Goal: Task Accomplishment & Management: Use online tool/utility

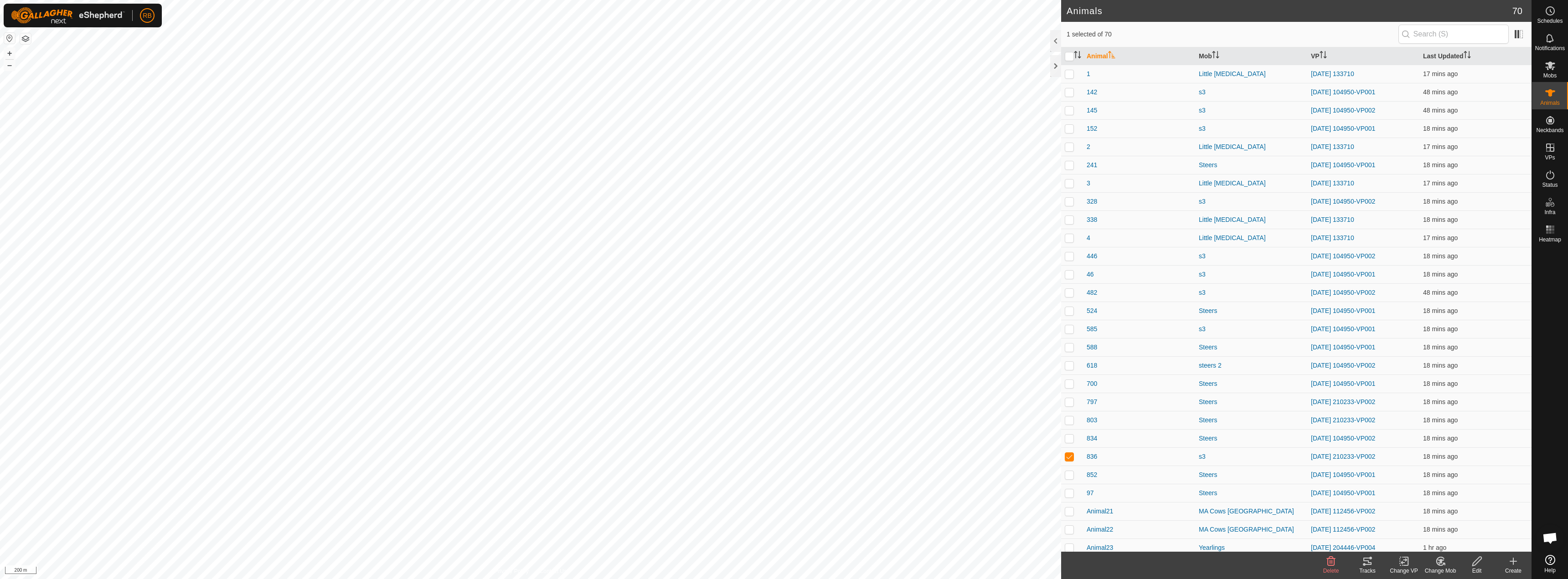
checkbox input "true"
click at [1402, 560] on icon at bounding box center [1404, 561] width 12 height 11
click at [1437, 543] on link "Turn Off VP" at bounding box center [1431, 541] width 90 height 18
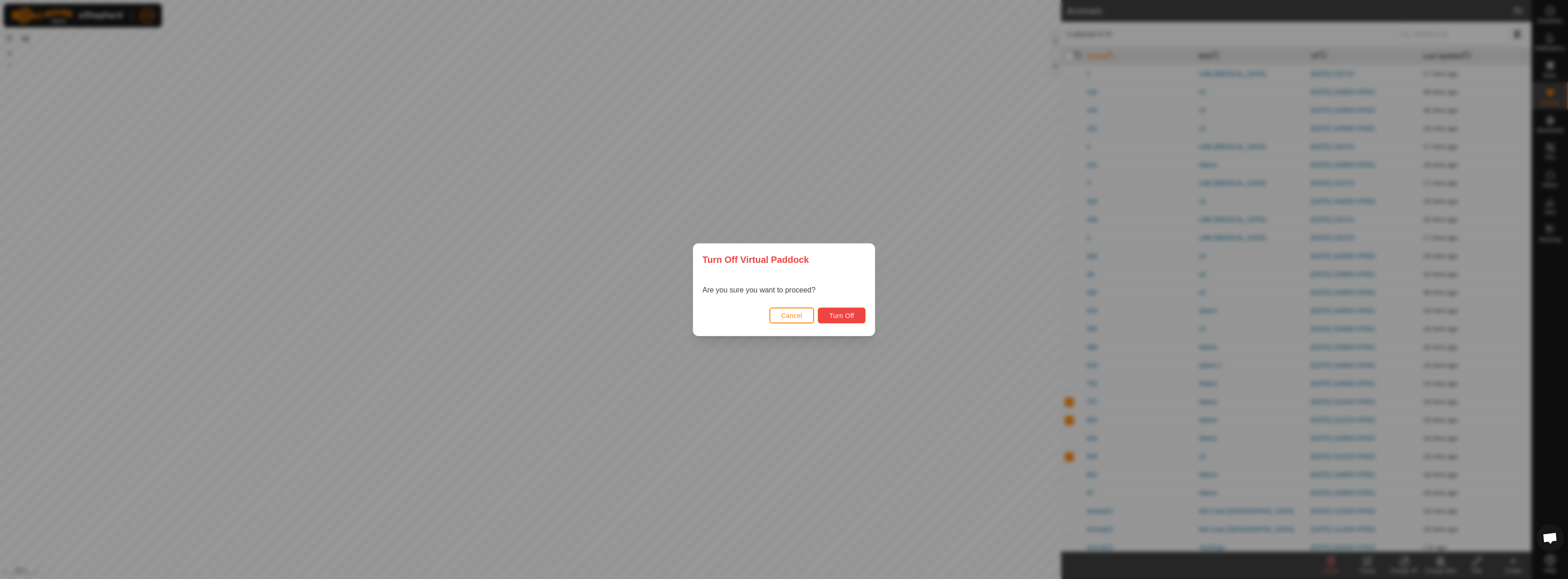
click at [857, 316] on button "Turn Off" at bounding box center [841, 315] width 48 height 16
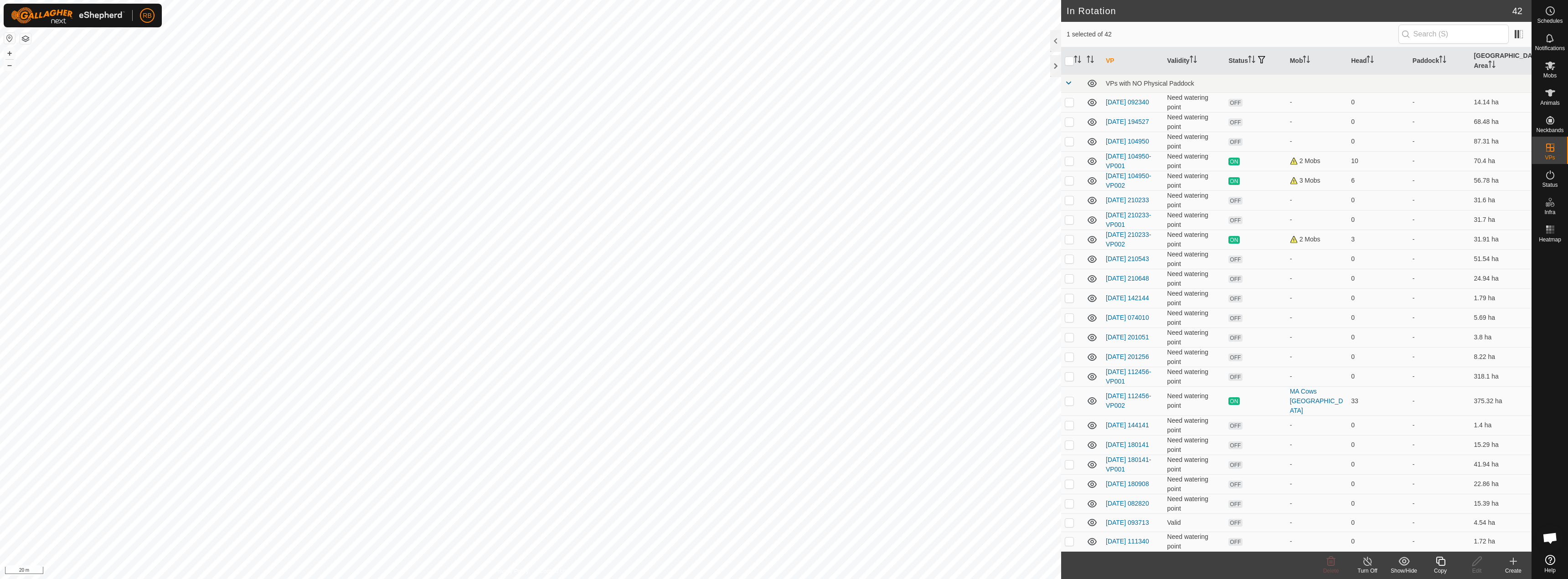
click at [1441, 564] on icon at bounding box center [1440, 561] width 12 height 11
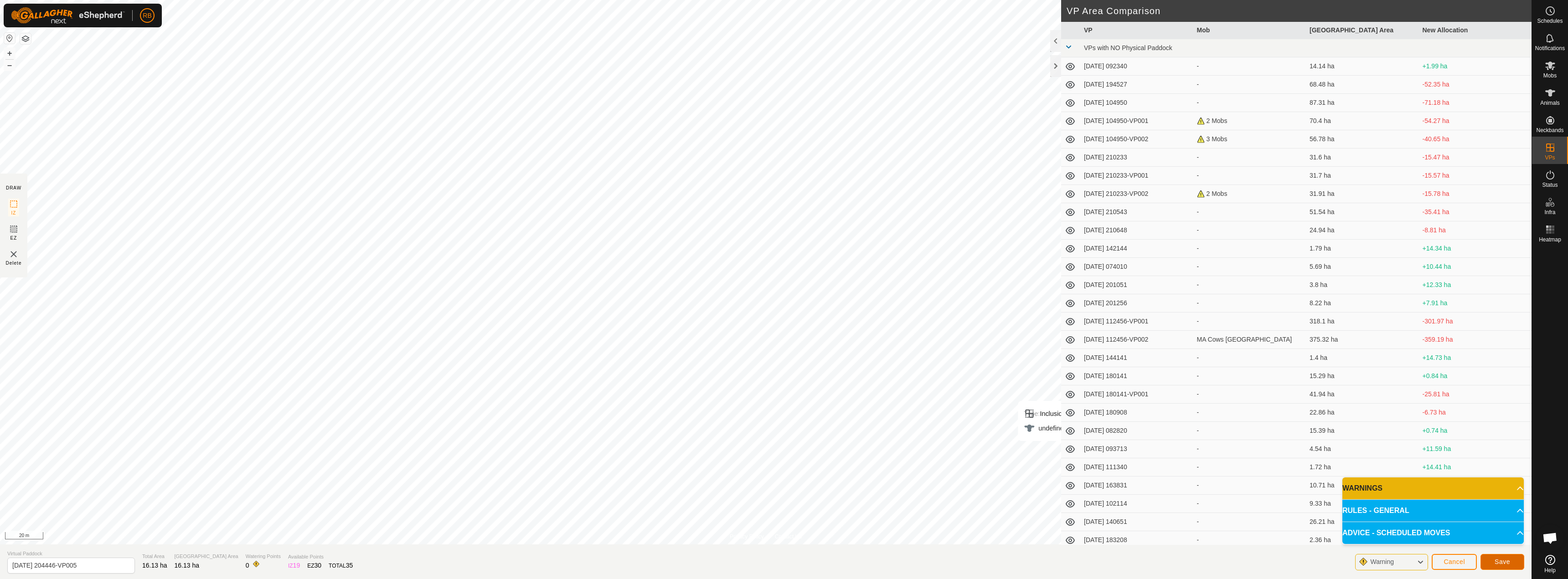
click at [1503, 565] on button "Save" at bounding box center [1502, 562] width 44 height 16
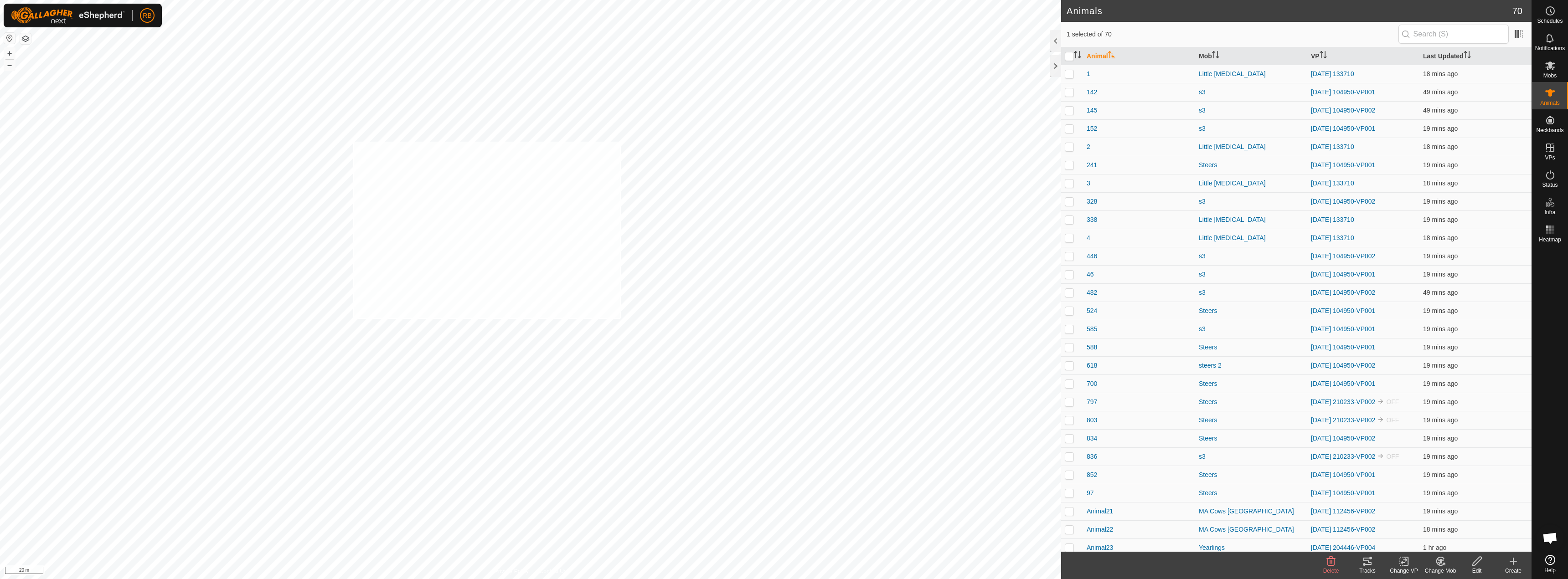
checkbox input "true"
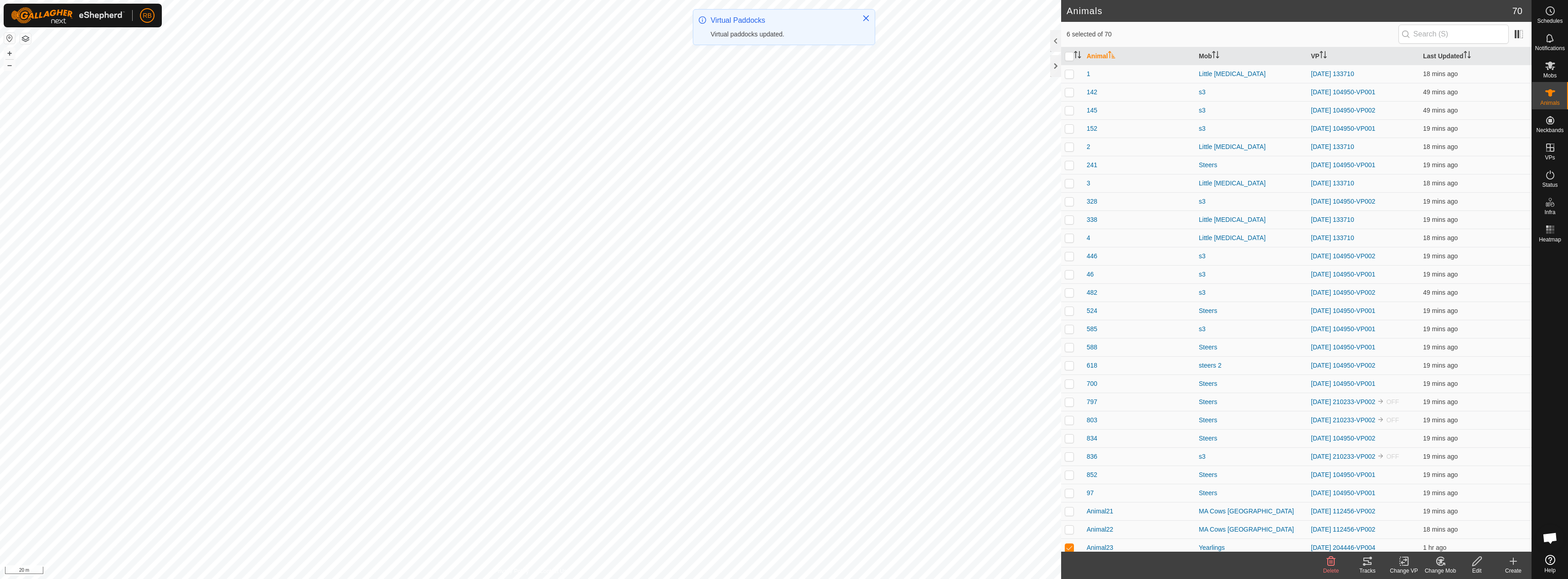
click at [1407, 564] on icon at bounding box center [1404, 561] width 12 height 11
click at [1431, 519] on link "Choose VP..." at bounding box center [1431, 522] width 90 height 18
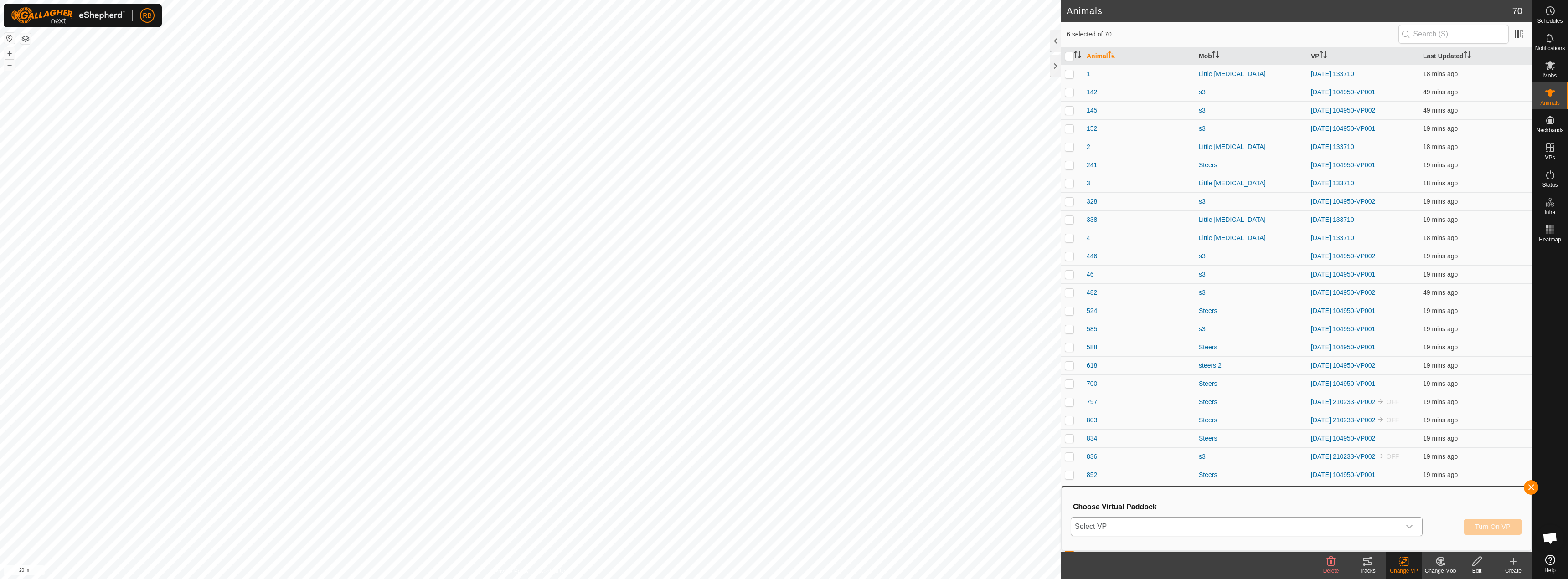
click at [1216, 533] on span "Select VP" at bounding box center [1236, 527] width 329 height 18
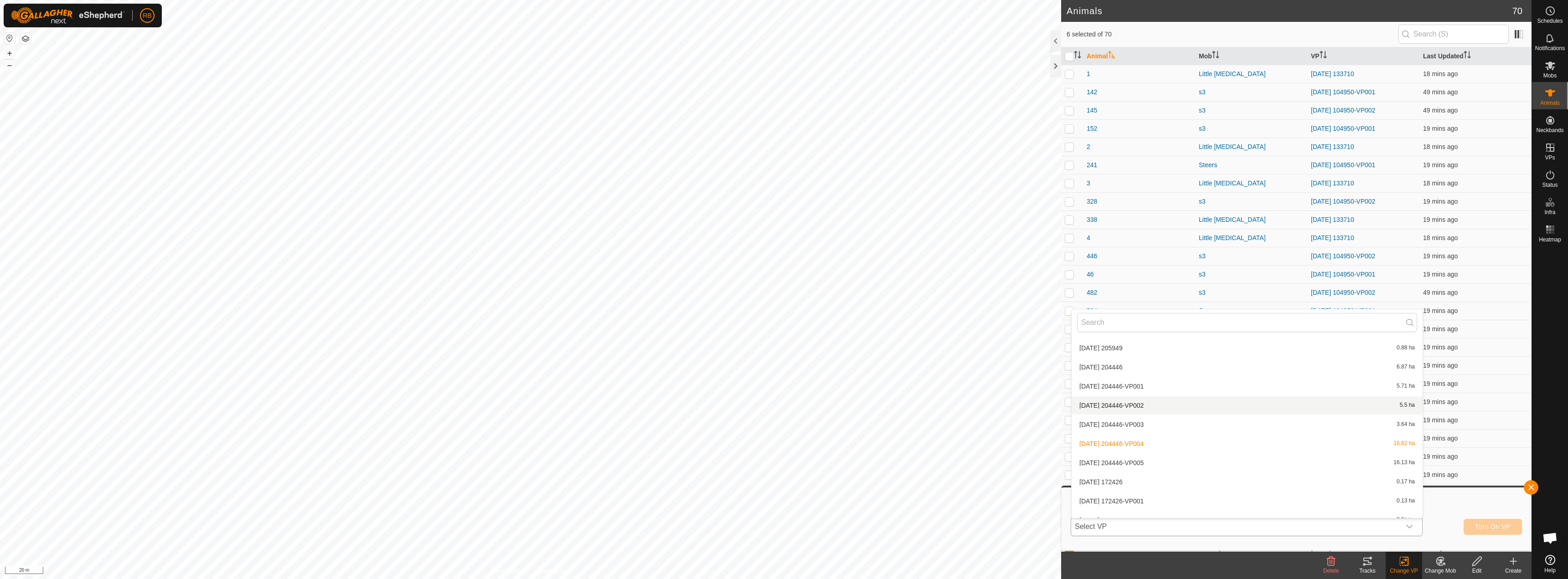
scroll to position [648, 0]
click at [1148, 442] on li "[DATE] 204446-VP005 16.13 ha" at bounding box center [1247, 445] width 351 height 18
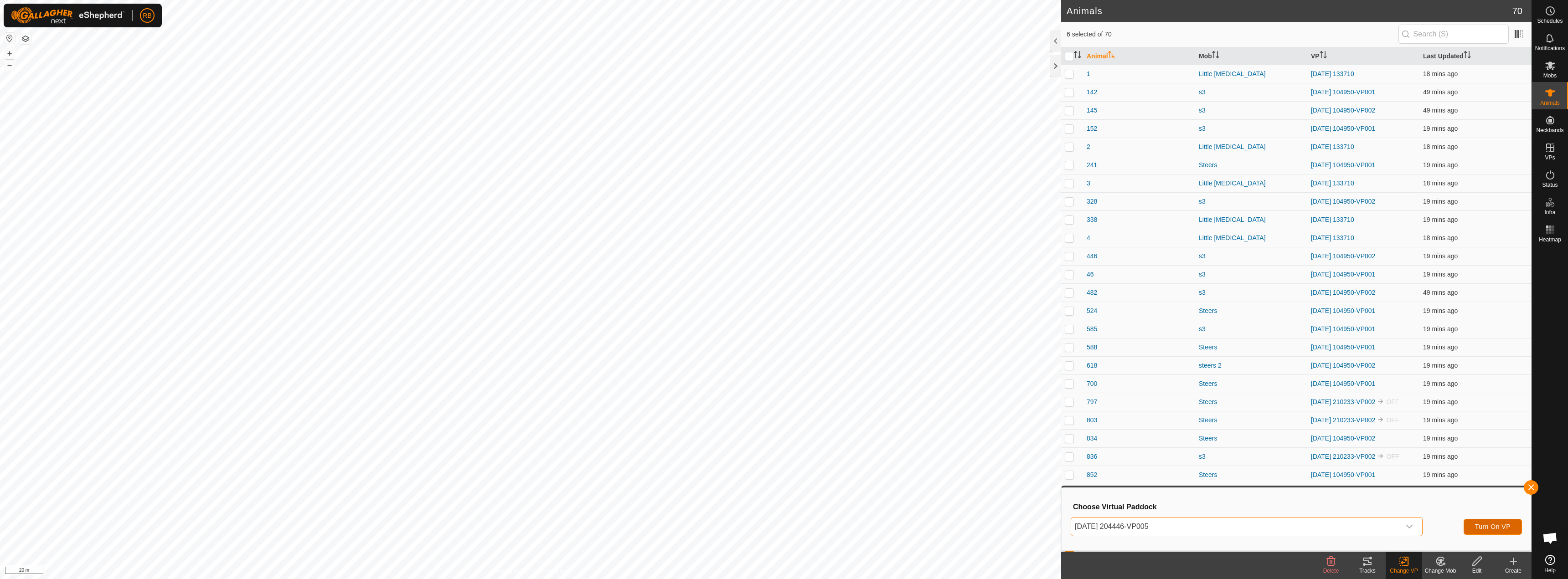
click at [1498, 523] on span "Turn On VP" at bounding box center [1493, 527] width 35 height 7
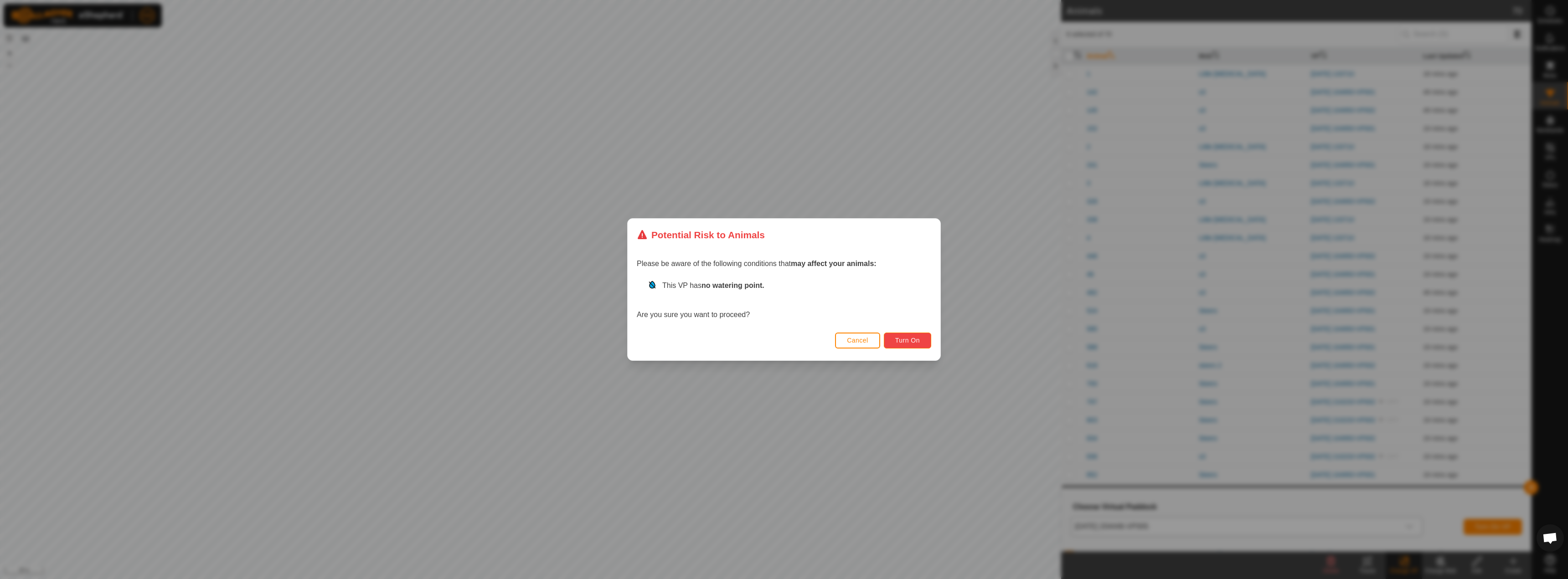
click at [895, 338] on span "Turn On" at bounding box center [908, 340] width 24 height 7
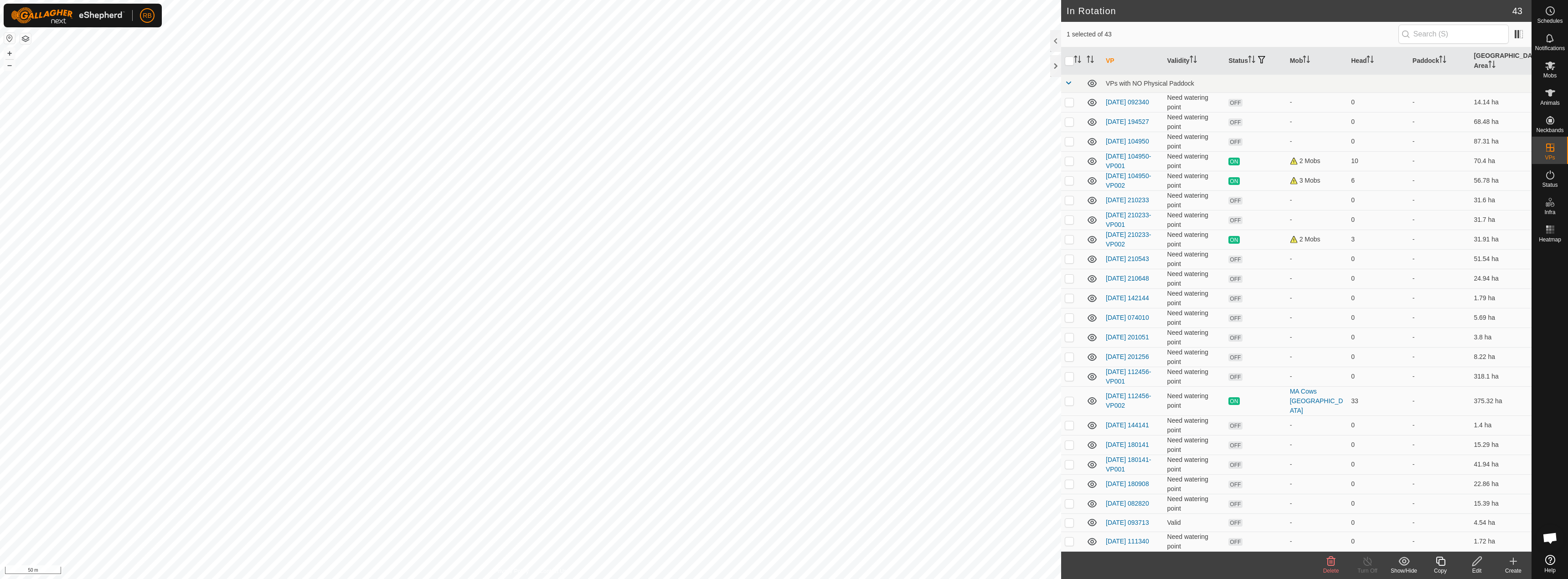
checkbox input "true"
checkbox input "false"
checkbox input "true"
checkbox input "false"
click at [1441, 561] on icon at bounding box center [1440, 561] width 12 height 11
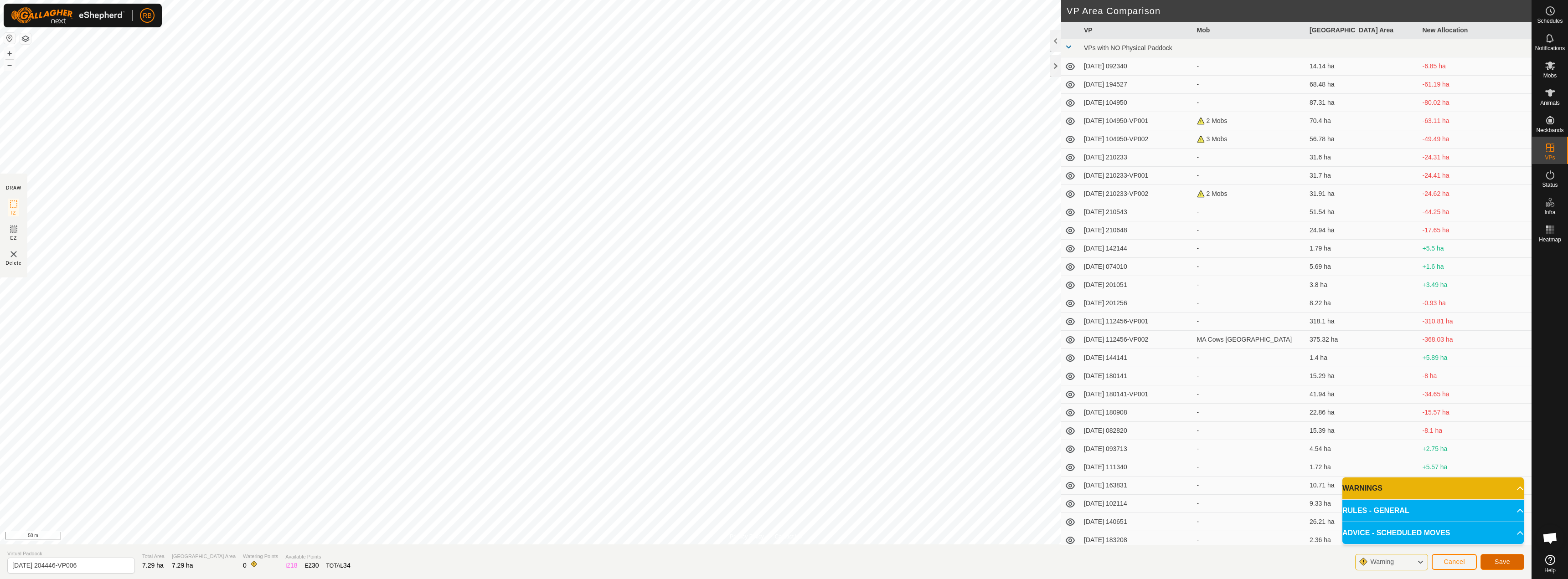
click at [1504, 566] on button "Save" at bounding box center [1502, 562] width 44 height 16
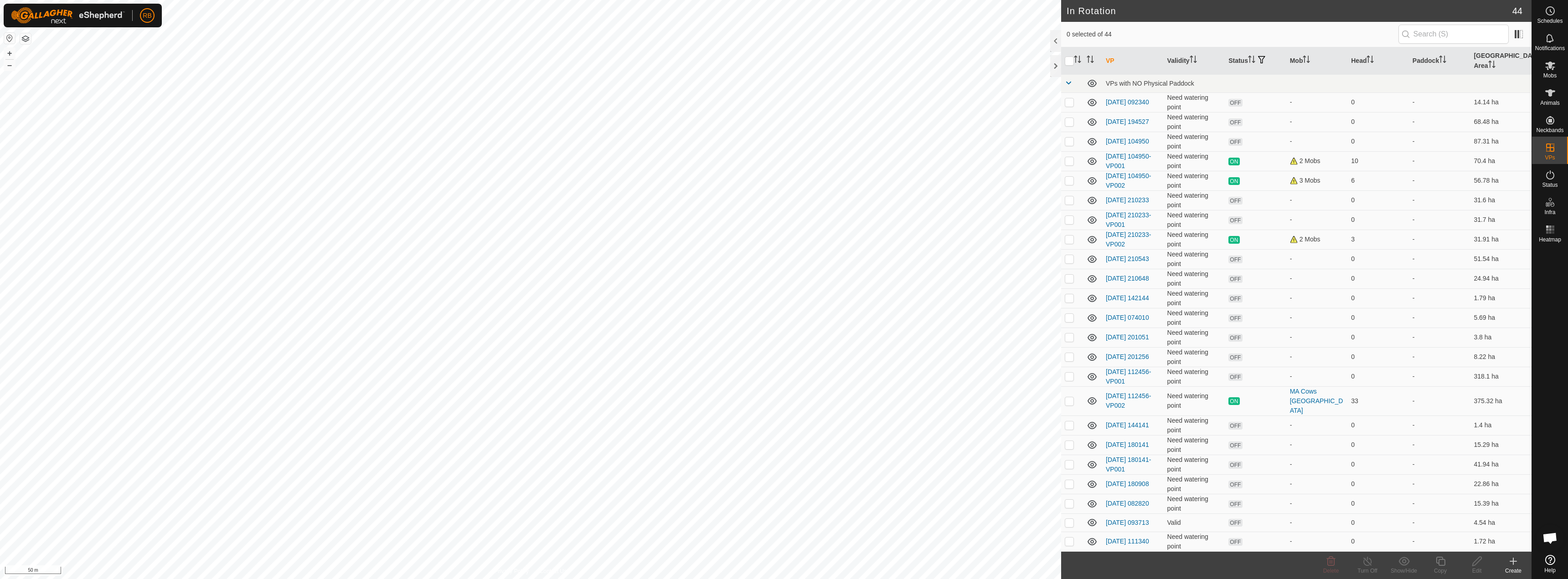
checkbox input "true"
checkbox input "false"
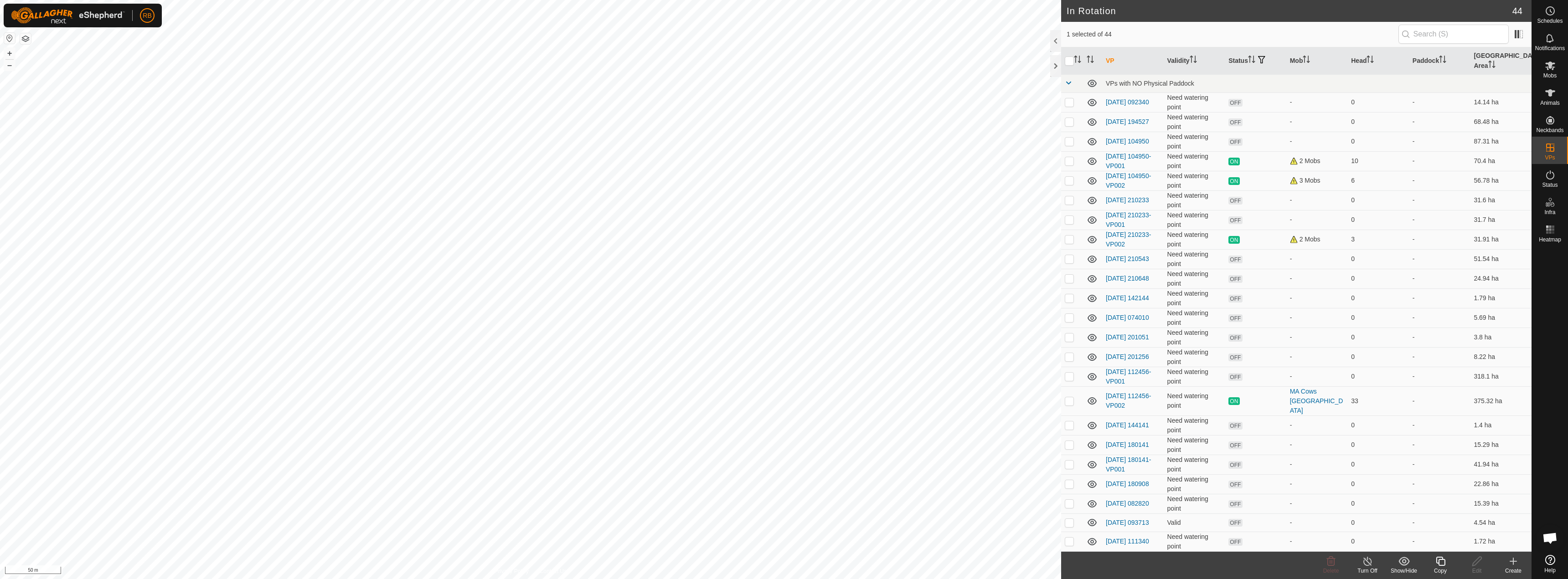
checkbox input "false"
checkbox input "true"
checkbox input "false"
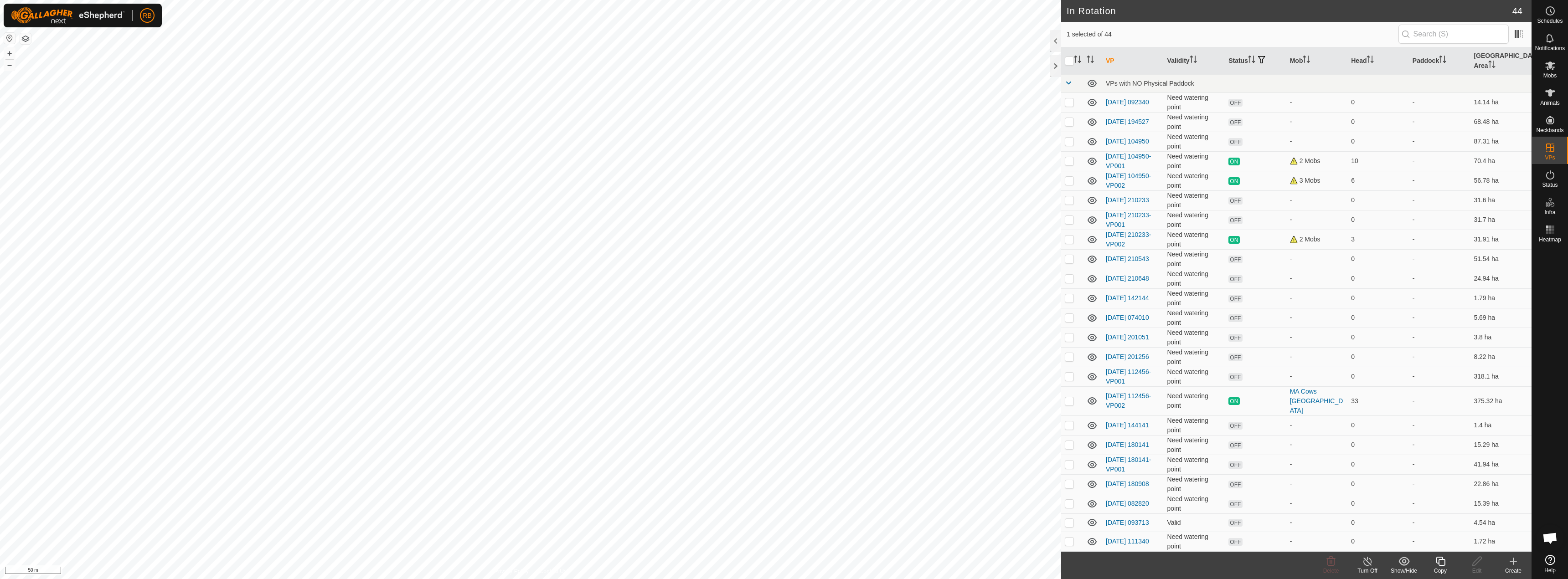
checkbox input "true"
checkbox input "false"
checkbox input "true"
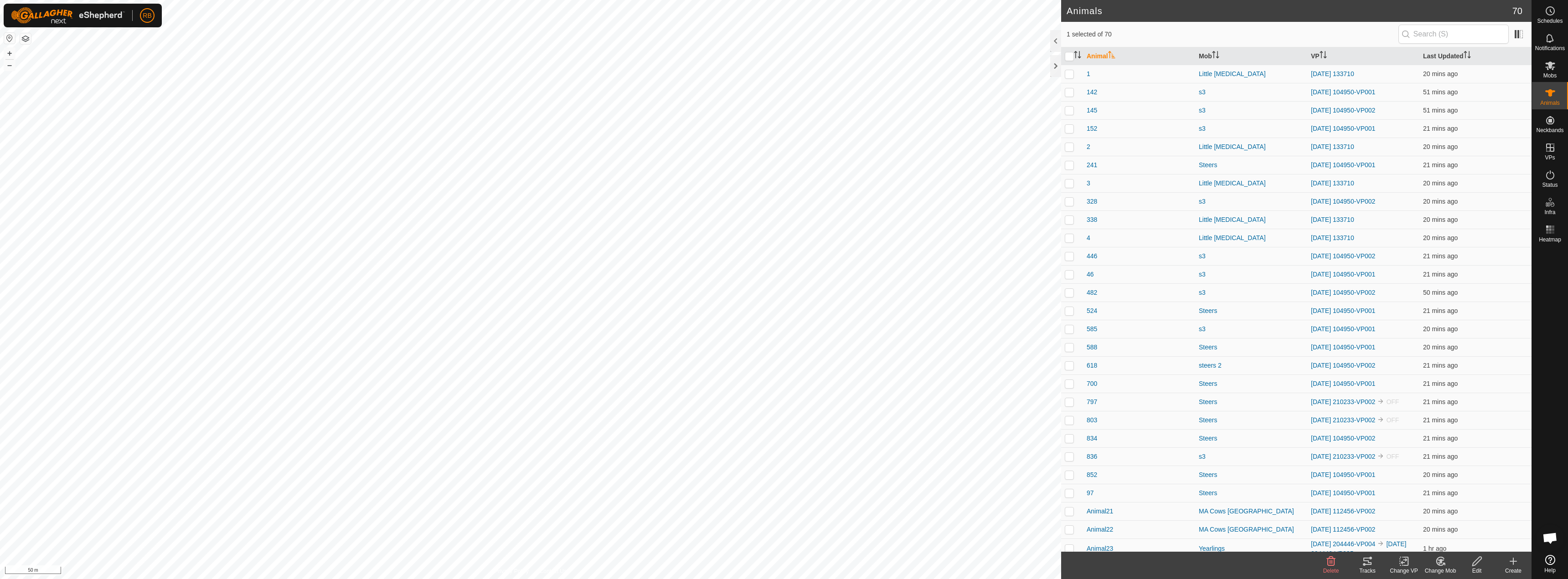
click at [1368, 564] on icon at bounding box center [1367, 561] width 8 height 7
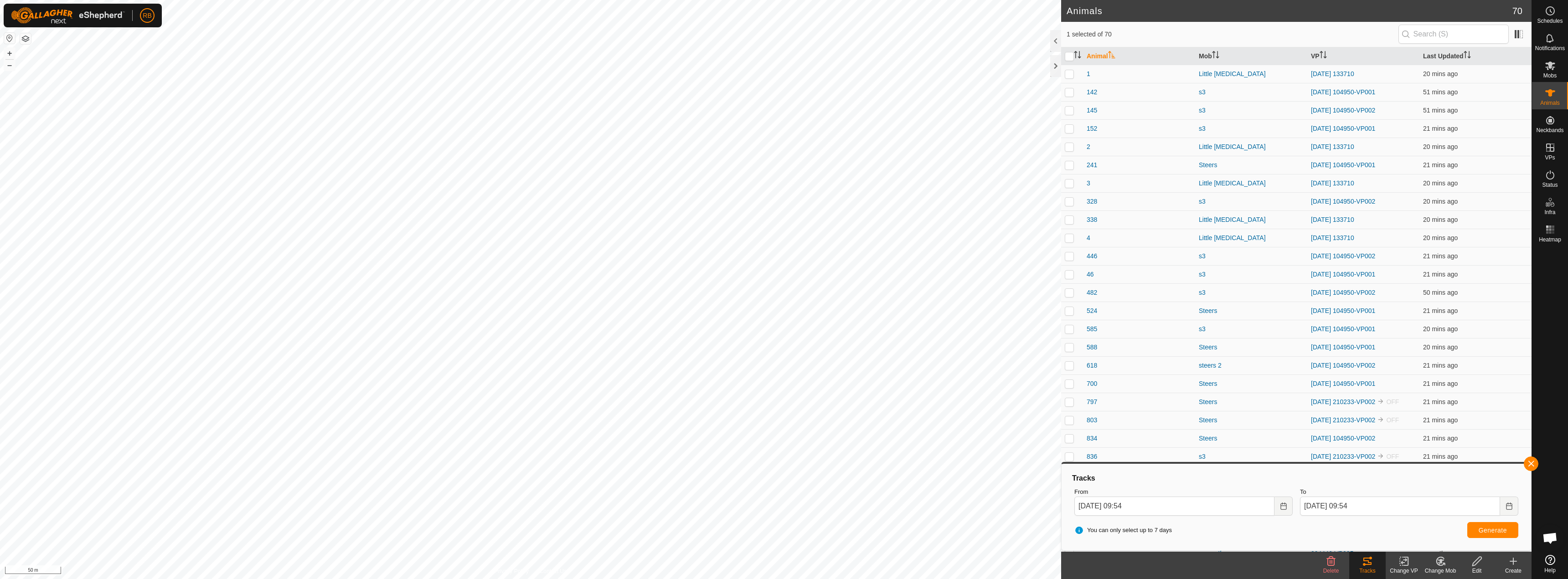
click at [1404, 569] on div "Change VP" at bounding box center [1404, 570] width 37 height 8
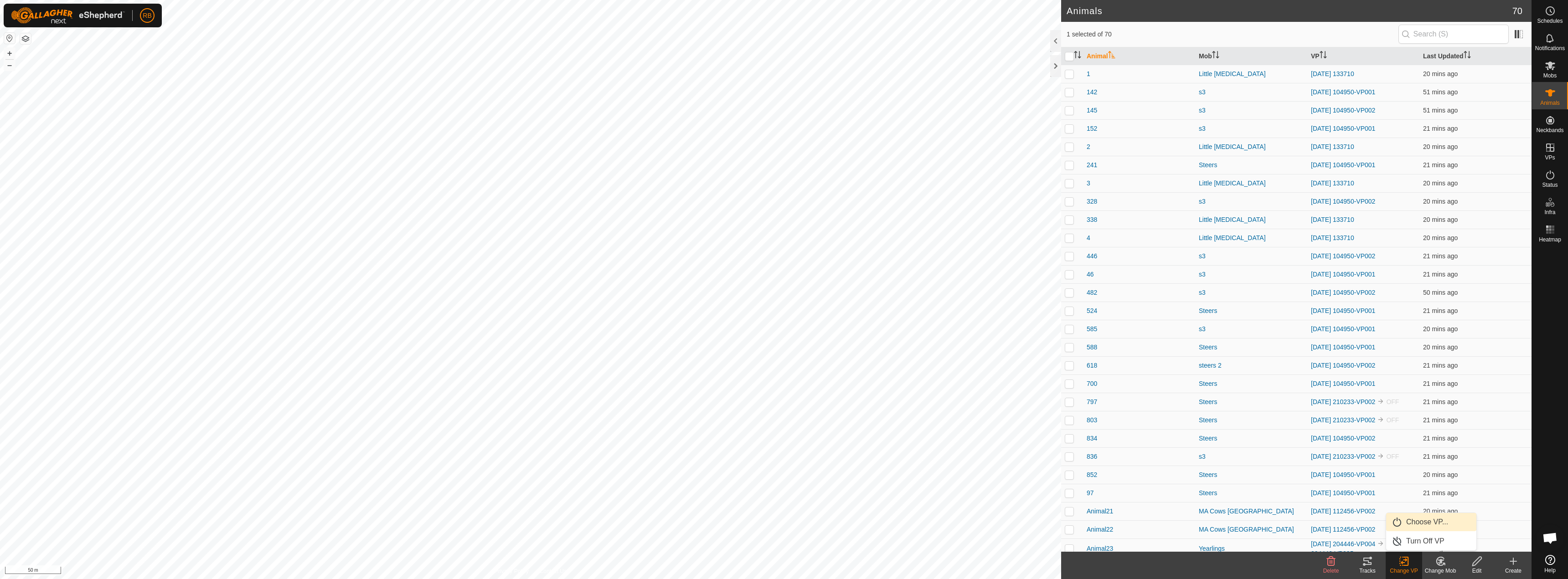
click at [1435, 519] on link "Choose VP..." at bounding box center [1431, 522] width 90 height 18
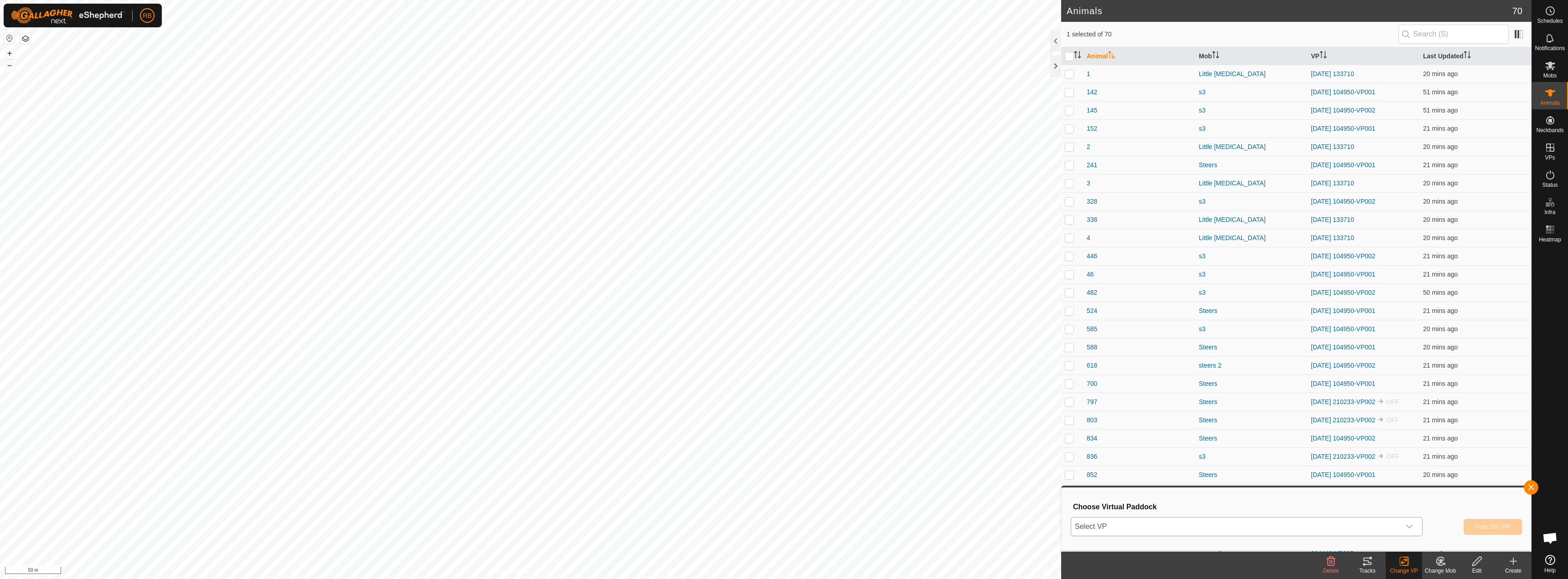
click at [1284, 523] on span "Select VP" at bounding box center [1236, 527] width 329 height 18
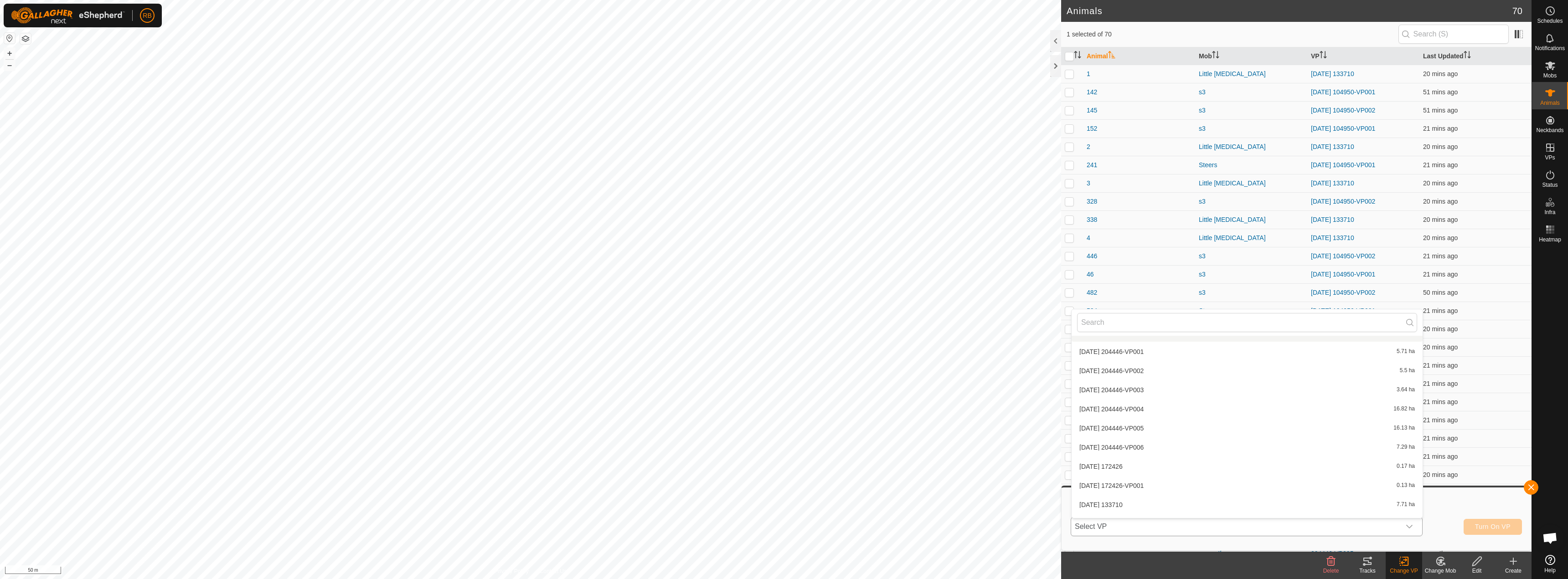
scroll to position [679, 0]
click at [1144, 431] on li "[DATE] 204446-VP006 7.29 ha" at bounding box center [1247, 432] width 351 height 18
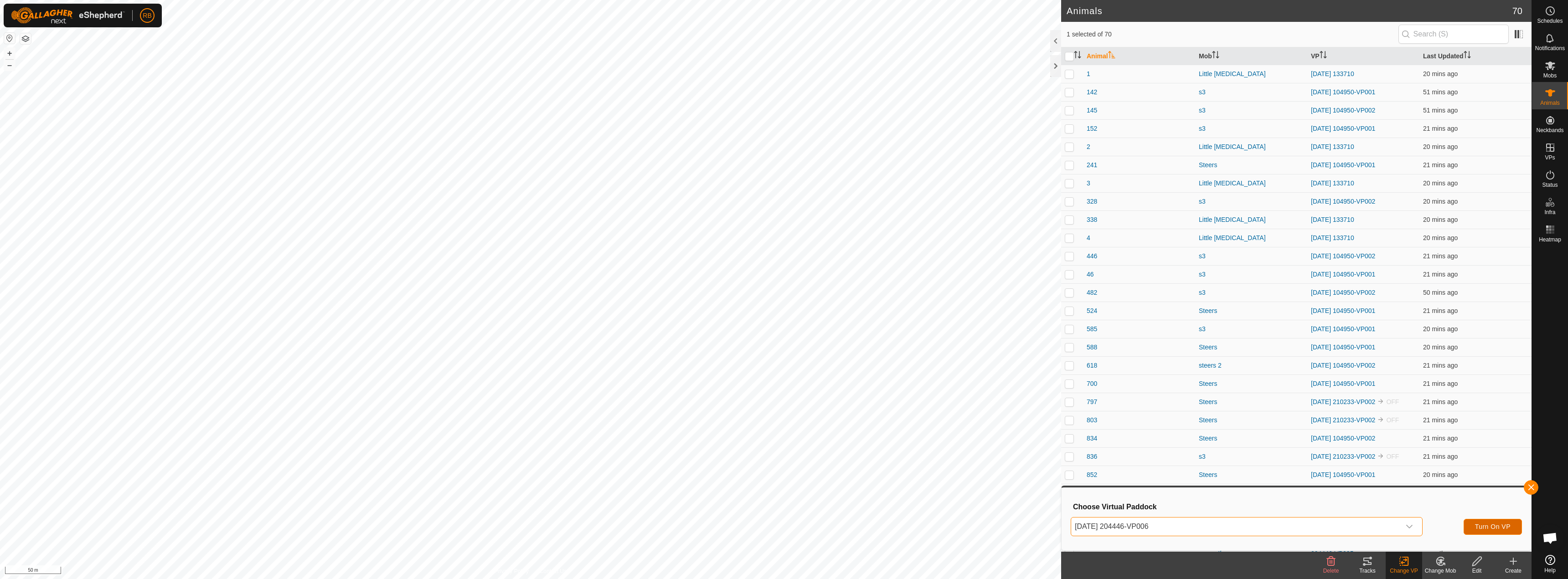
click at [1478, 530] on span "Turn On VP" at bounding box center [1493, 527] width 35 height 7
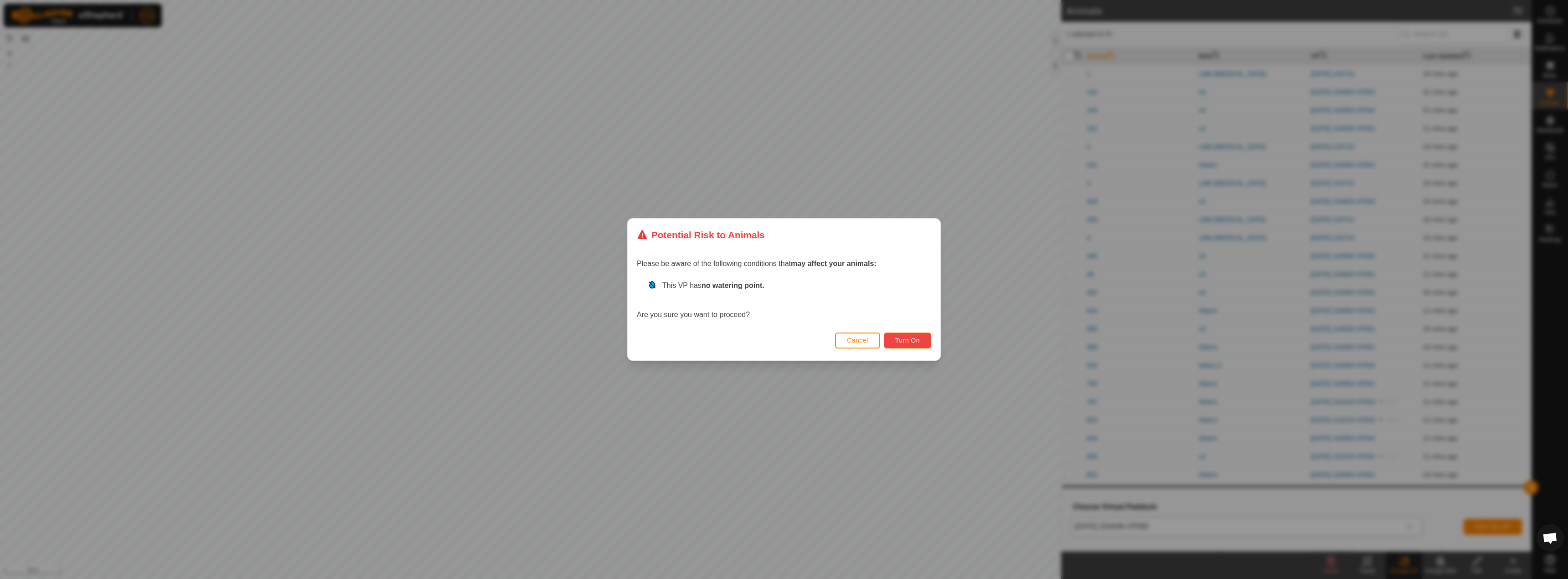
click at [912, 336] on button "Turn On" at bounding box center [908, 341] width 47 height 16
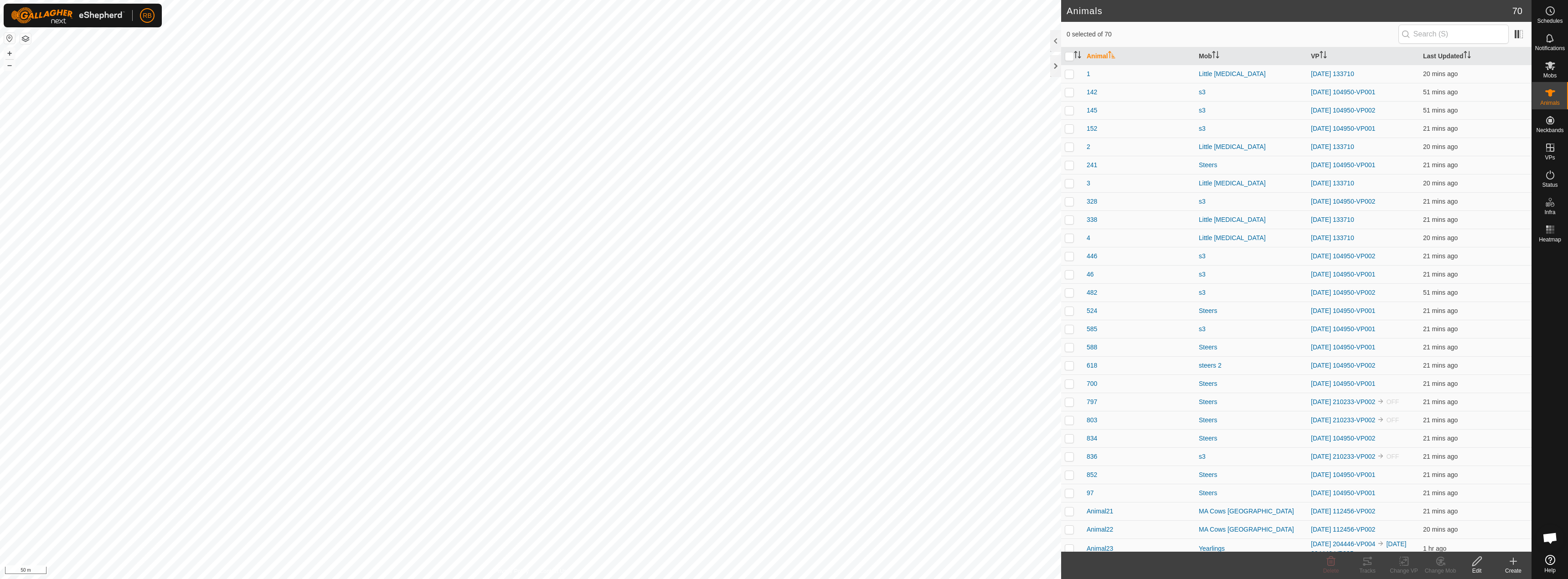
checkbox input "true"
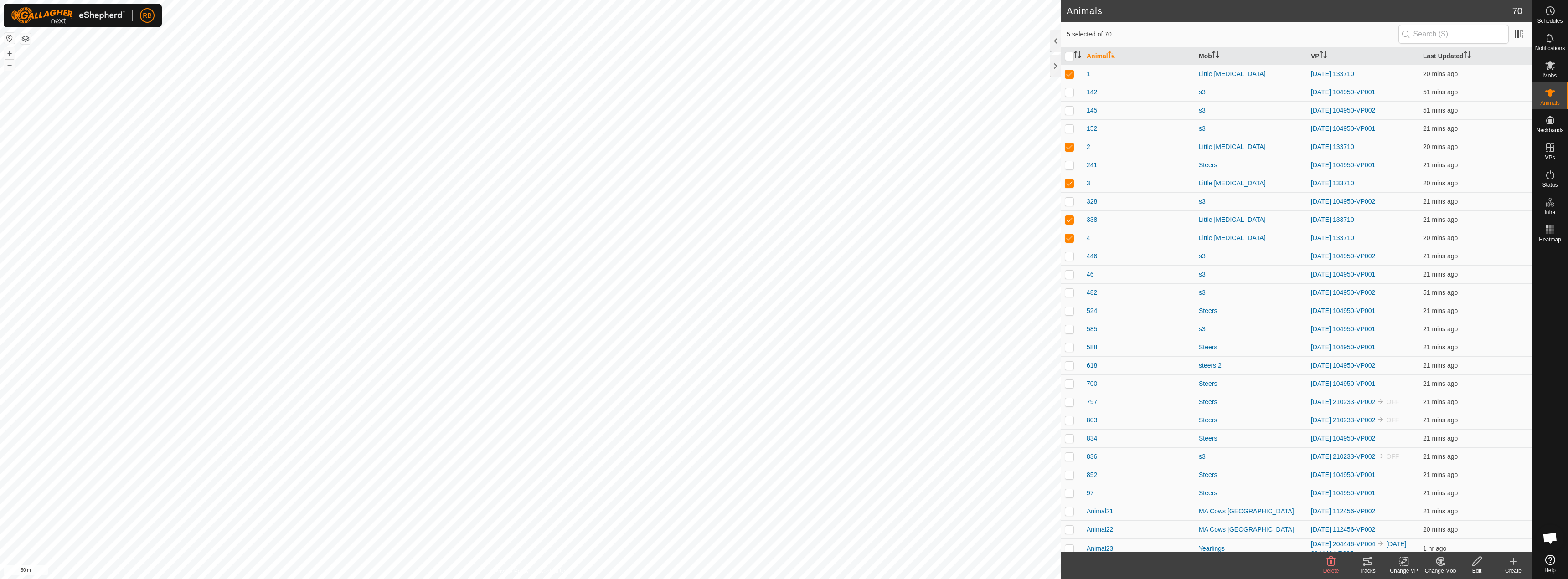
click at [1365, 565] on icon at bounding box center [1364, 564] width 2 height 2
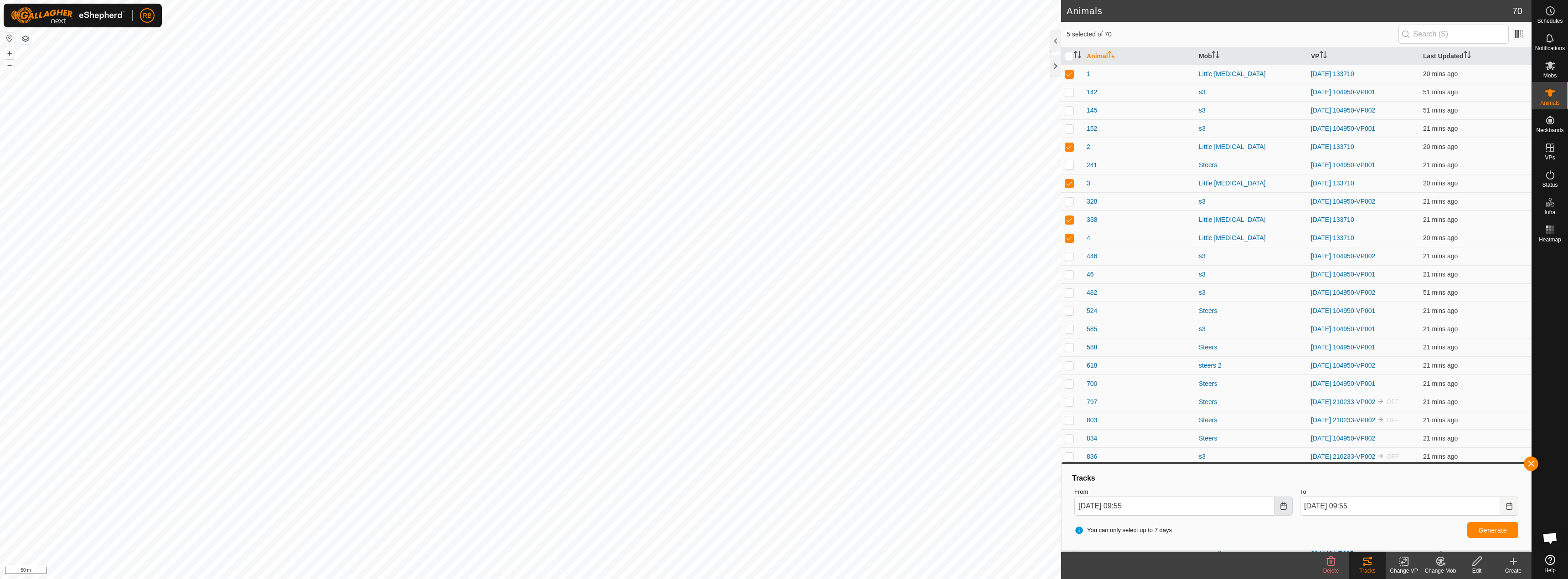
click at [1283, 509] on icon "Choose Date" at bounding box center [1283, 506] width 6 height 7
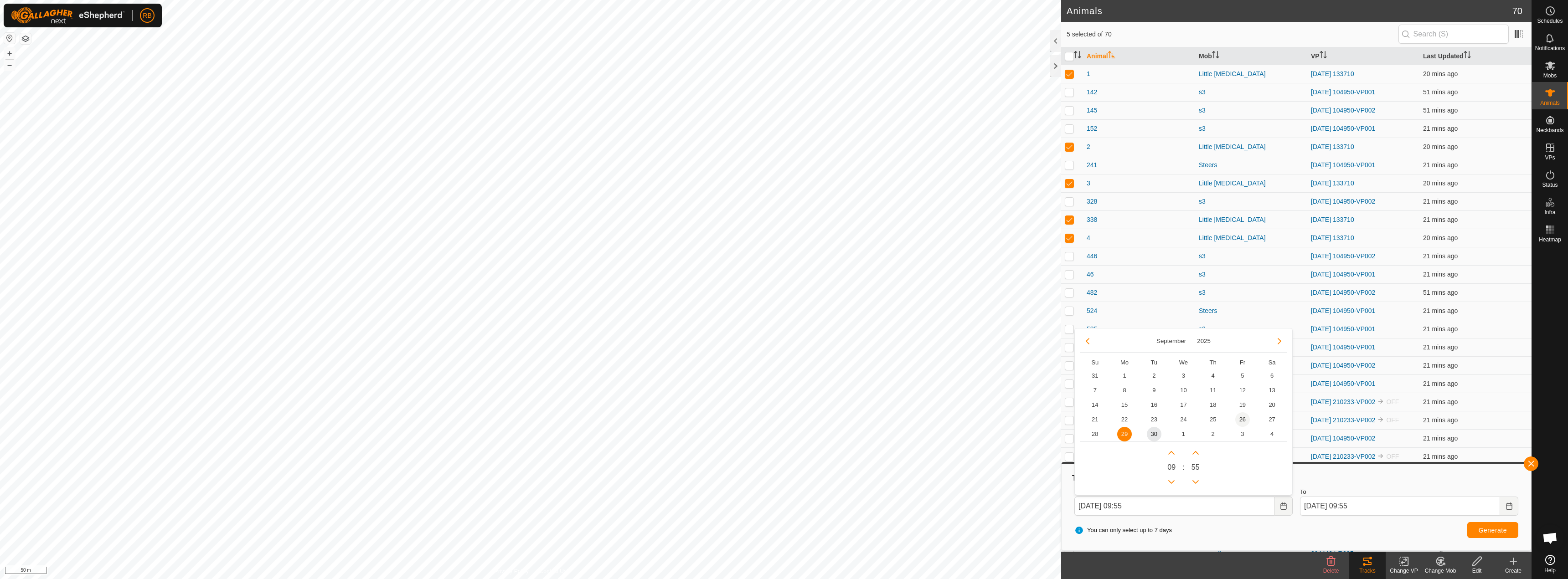
click at [1246, 421] on span "26" at bounding box center [1242, 420] width 15 height 15
type input "[DATE] 09:55"
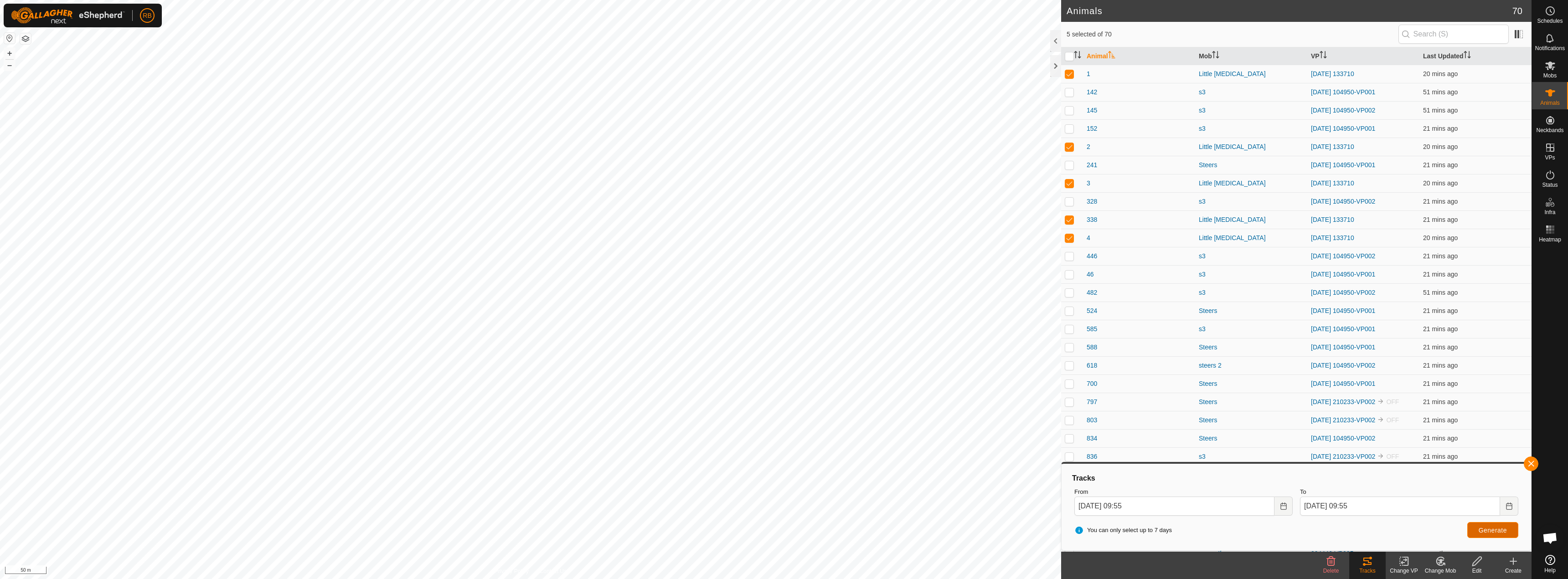
click at [1487, 524] on button "Generate" at bounding box center [1493, 530] width 51 height 16
